Goal: Task Accomplishment & Management: Manage account settings

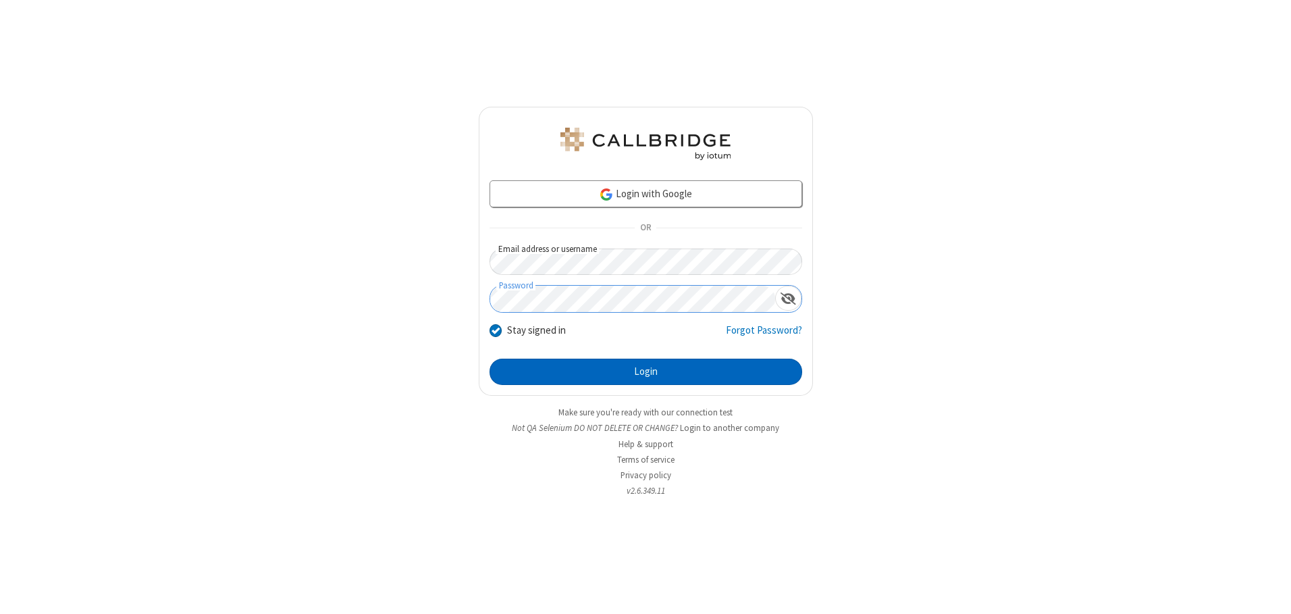
click at [646, 371] on button "Login" at bounding box center [646, 372] width 313 height 27
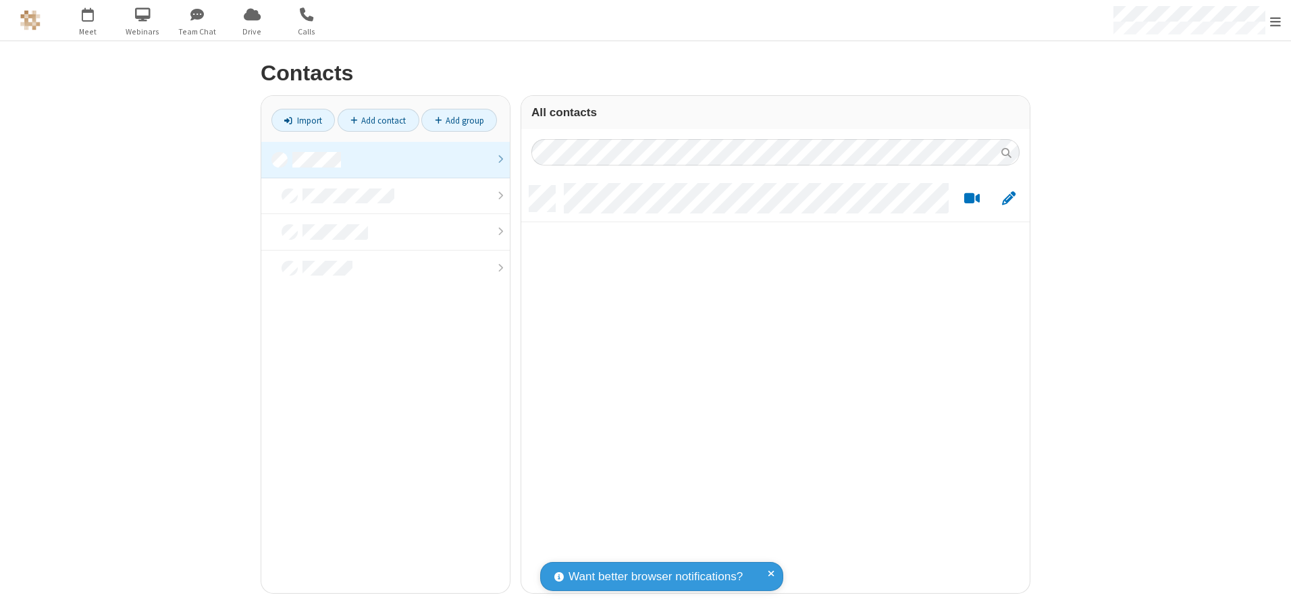
scroll to position [407, 498]
click at [386, 159] on link at bounding box center [385, 160] width 249 height 36
click at [378, 120] on link "Add contact" at bounding box center [379, 120] width 82 height 23
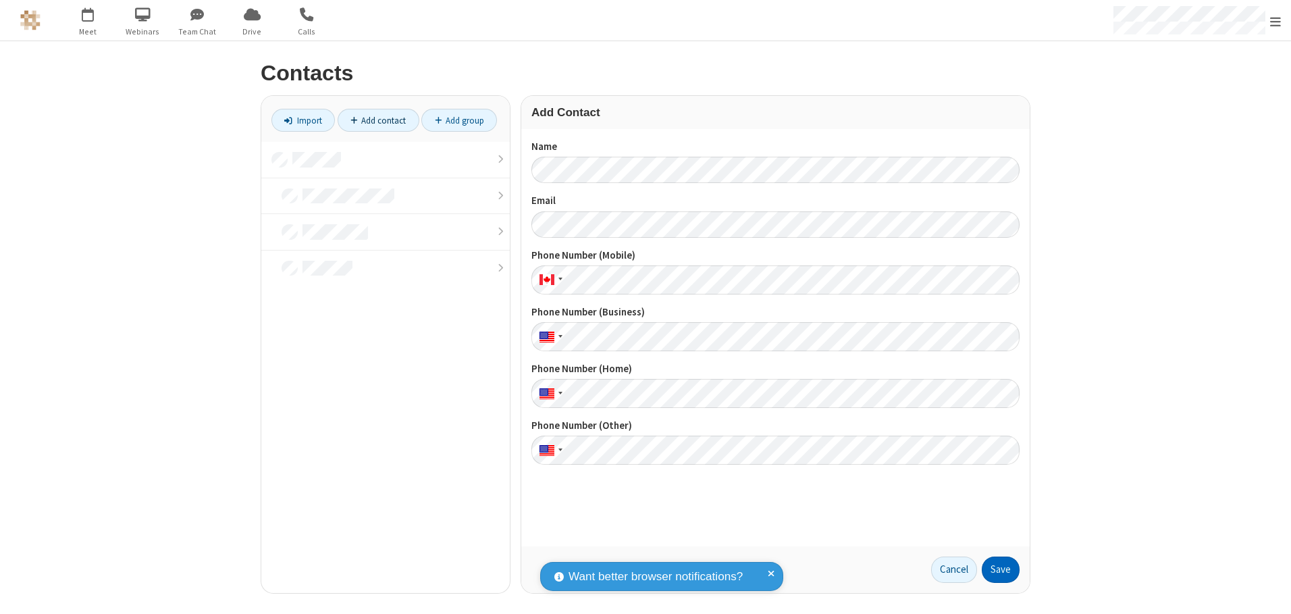
click at [1001, 569] on button "Save" at bounding box center [1001, 570] width 38 height 27
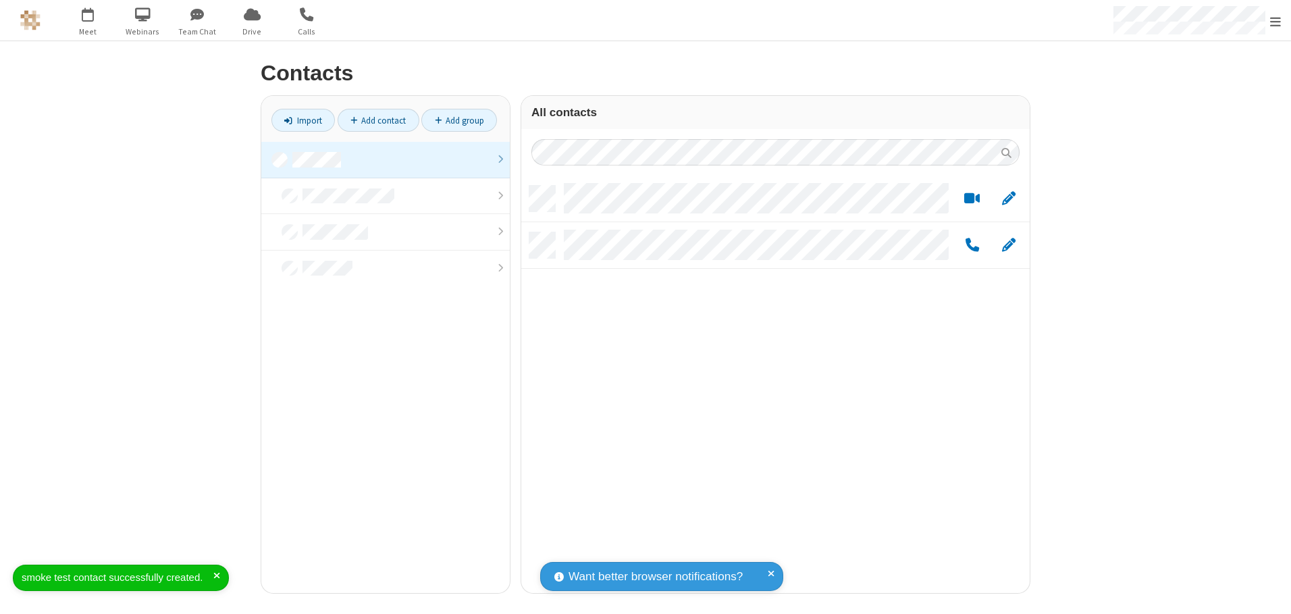
scroll to position [407, 498]
click at [378, 120] on link "Add contact" at bounding box center [379, 120] width 82 height 23
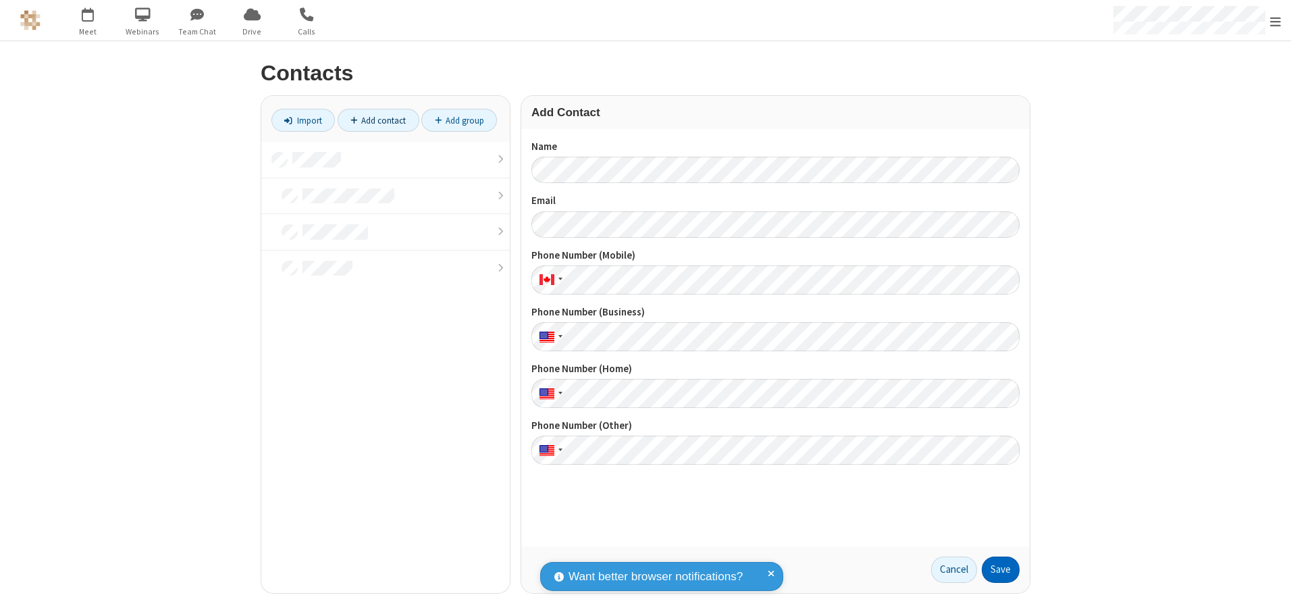
click at [1001, 569] on button "Save" at bounding box center [1001, 570] width 38 height 27
